Goal: Information Seeking & Learning: Learn about a topic

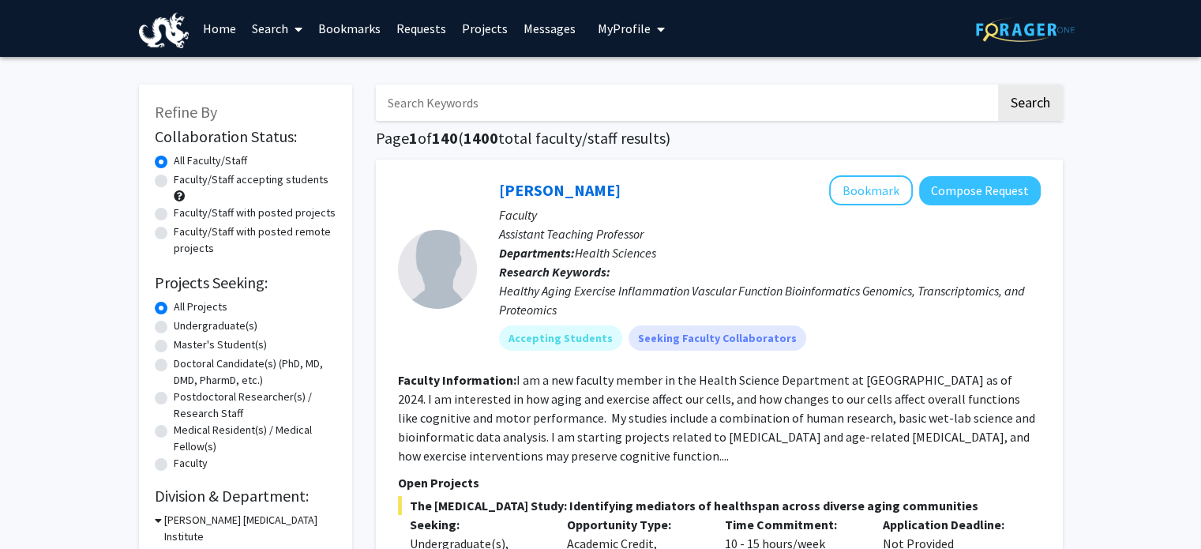
click at [556, 103] on input "Search Keywords" at bounding box center [686, 102] width 620 height 36
type input "STAR"
click at [998, 84] on button "Search" at bounding box center [1030, 102] width 65 height 36
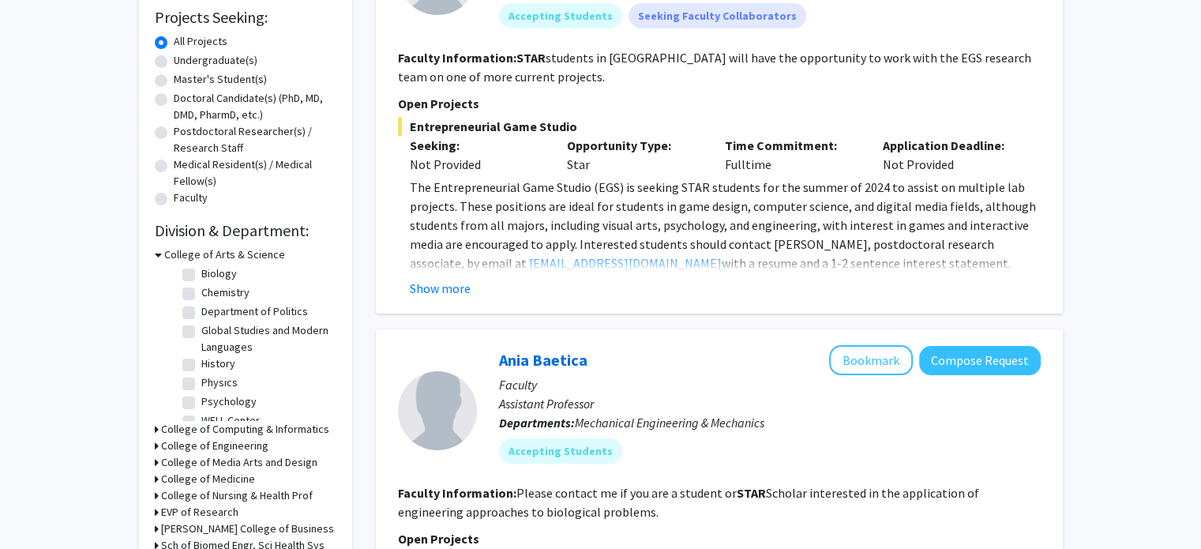
scroll to position [68, 0]
click at [224, 442] on h3 "College of Engineering" at bounding box center [214, 445] width 107 height 17
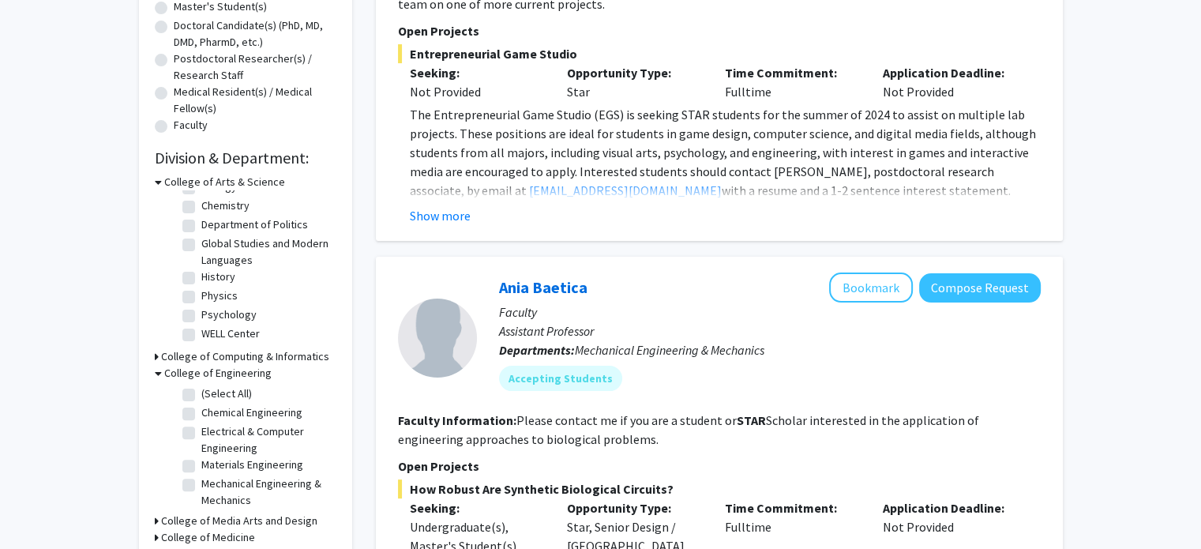
scroll to position [366, 0]
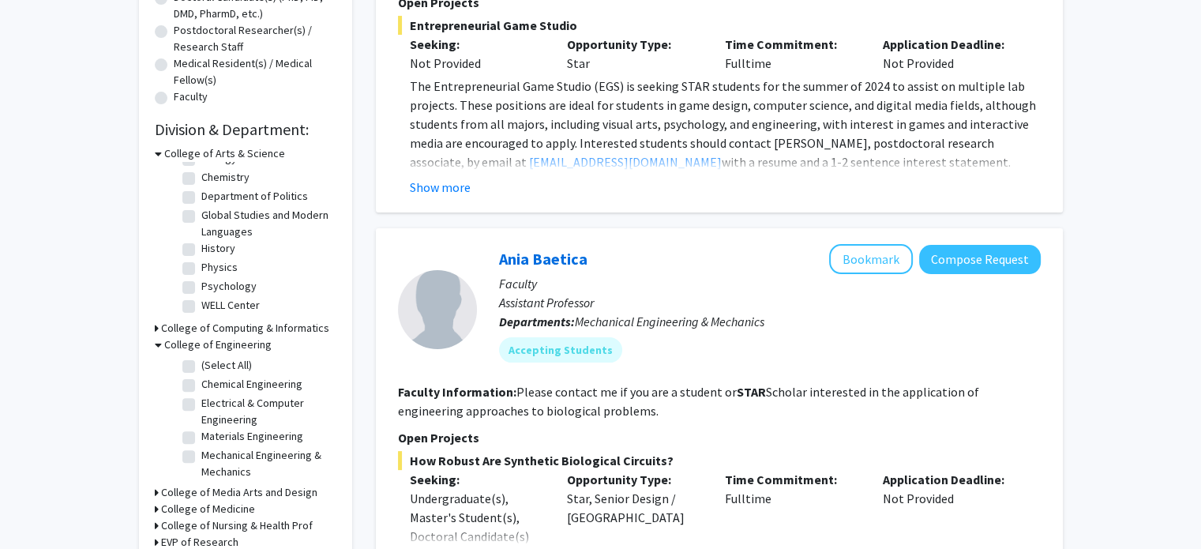
click at [227, 363] on label "(Select All)" at bounding box center [226, 365] width 51 height 17
click at [212, 363] on input "(Select All)" at bounding box center [206, 362] width 10 height 10
checkbox input "true"
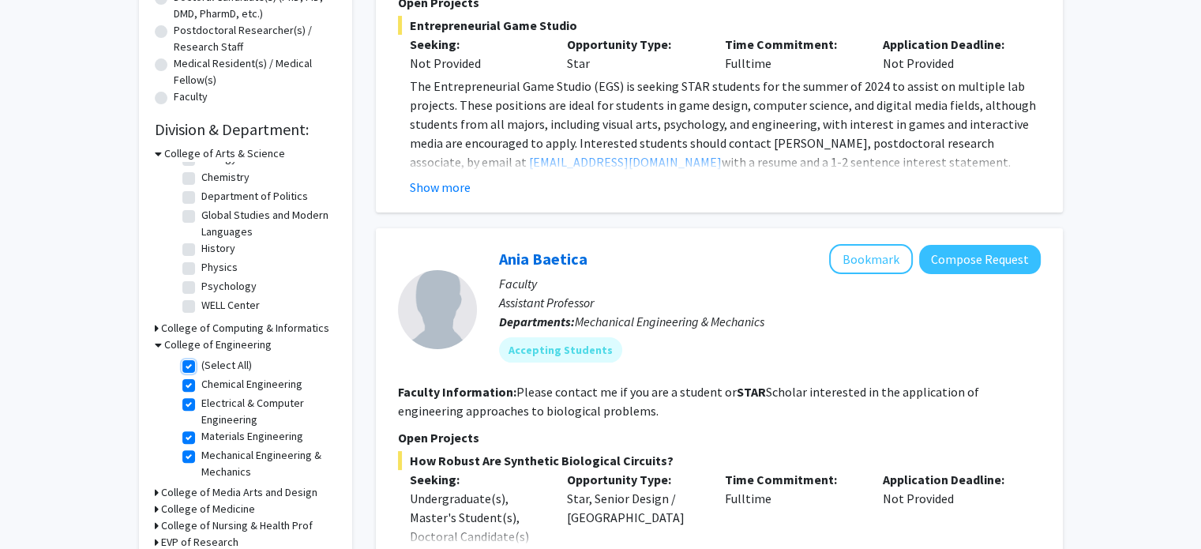
checkbox input "true"
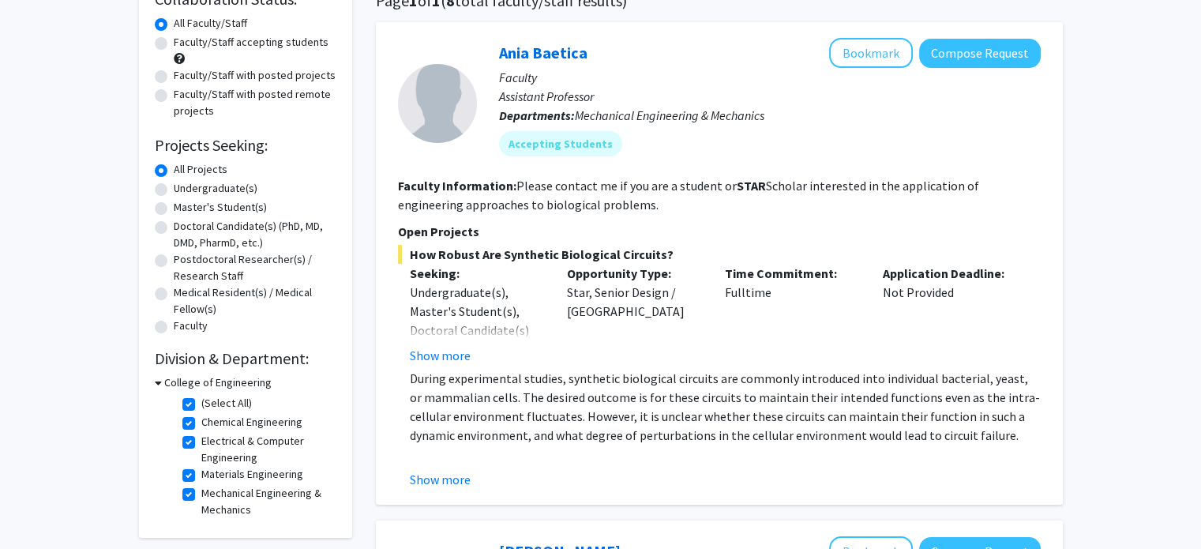
scroll to position [148, 0]
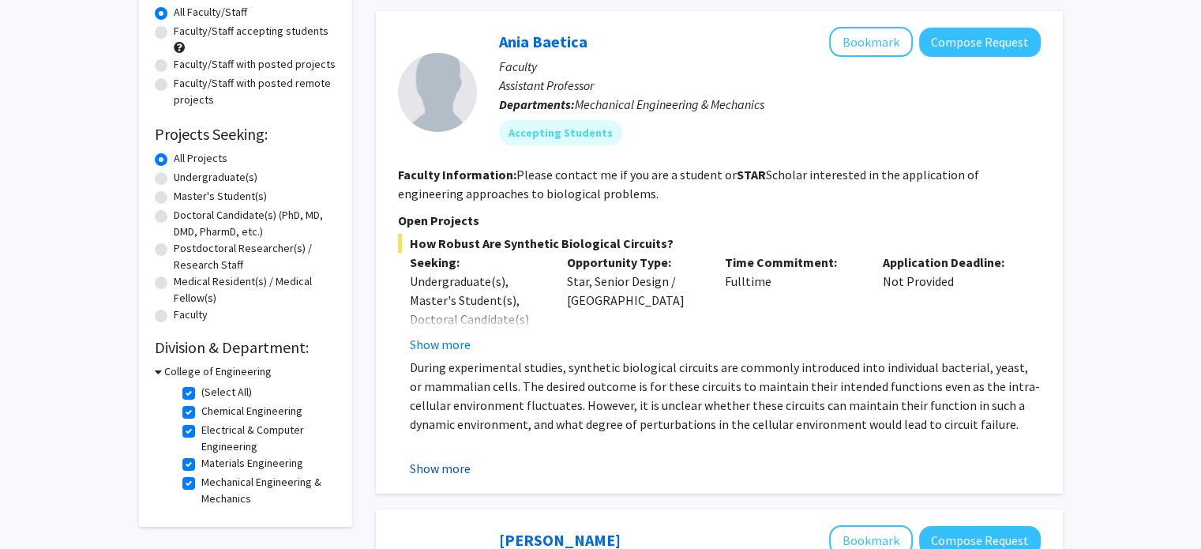
click at [439, 472] on button "Show more" at bounding box center [440, 468] width 61 height 19
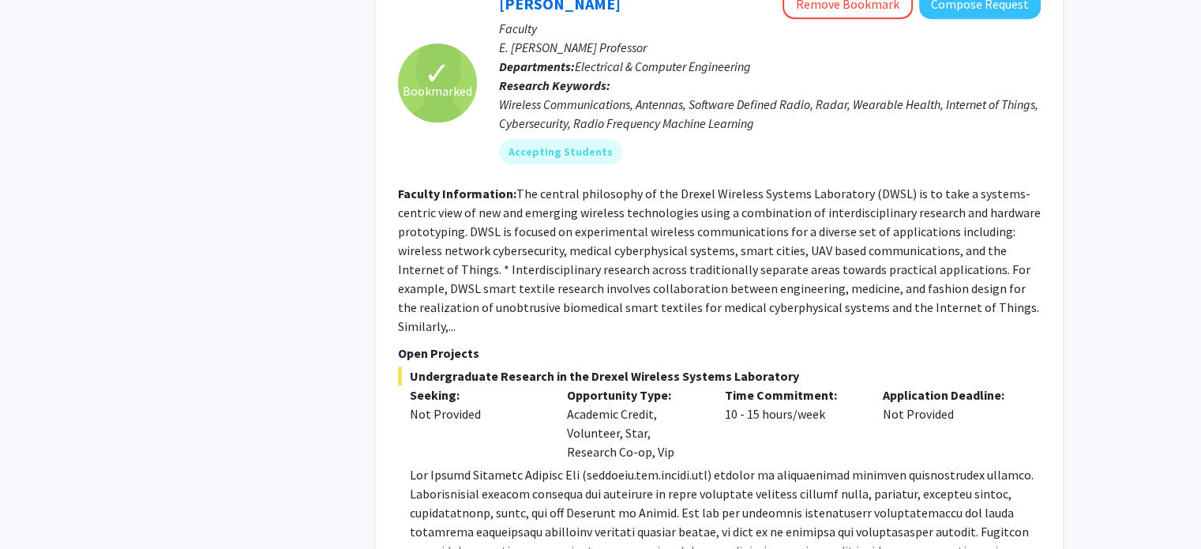
scroll to position [1087, 0]
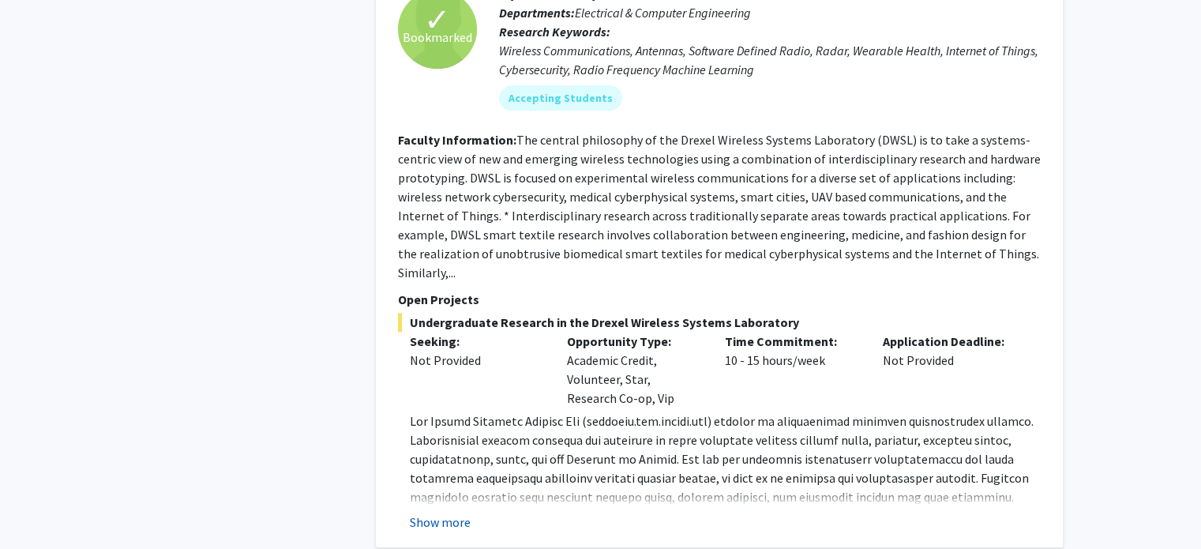
click at [442, 512] on button "Show more" at bounding box center [440, 521] width 61 height 19
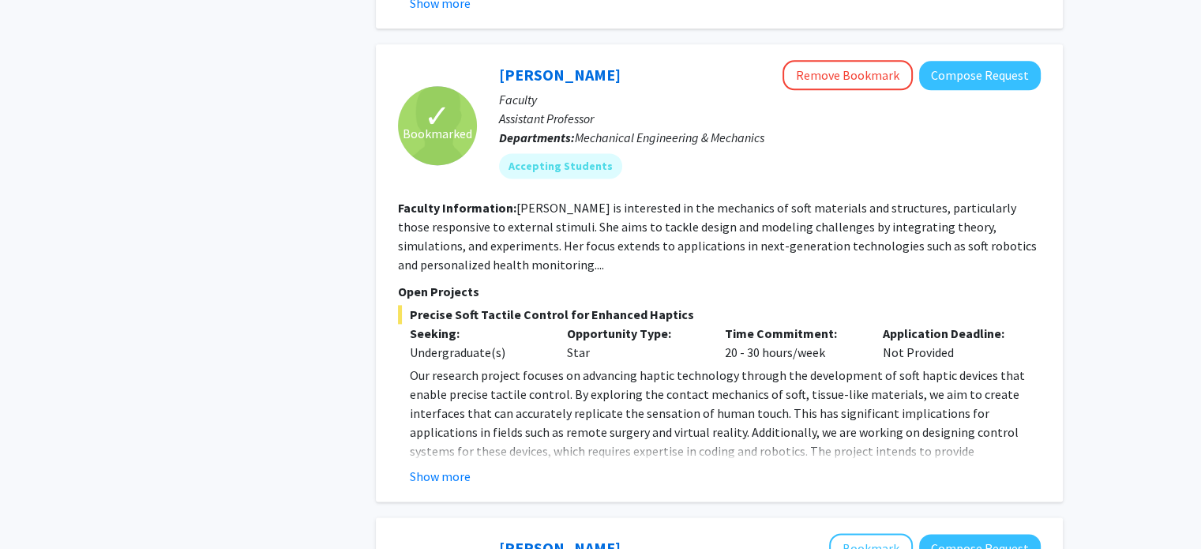
scroll to position [2118, 0]
click at [451, 466] on button "Show more" at bounding box center [440, 475] width 61 height 19
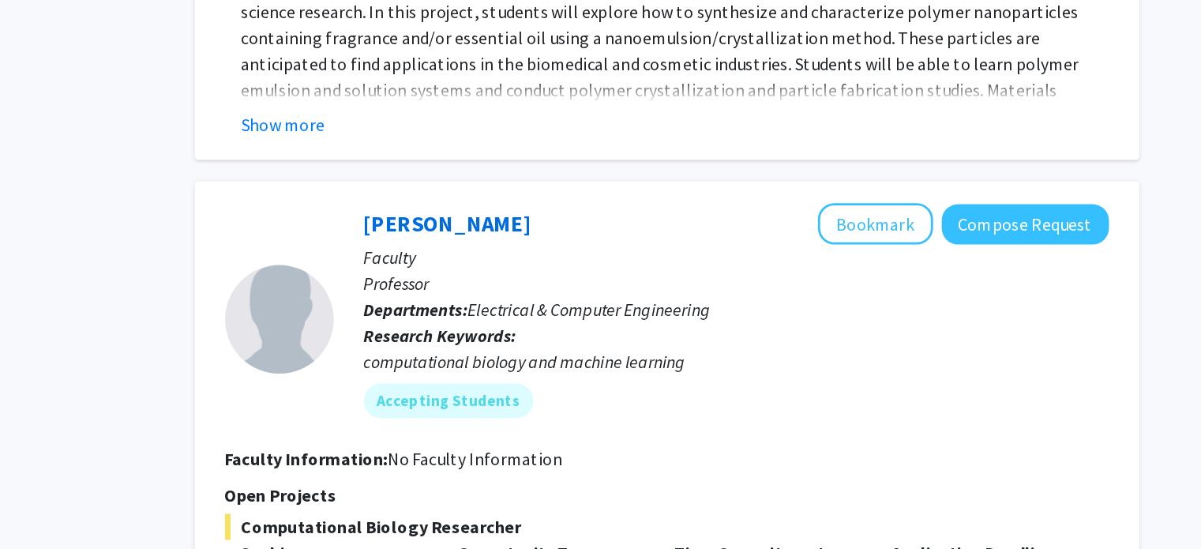
scroll to position [4062, 0]
